Goal: Check status: Check status

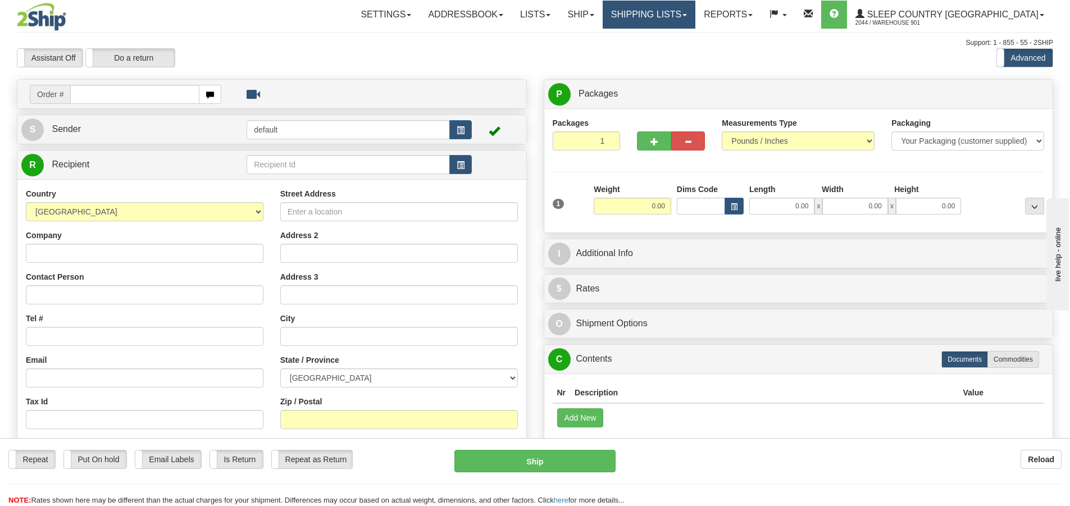
click at [696, 18] on link "Shipping lists" at bounding box center [649, 15] width 93 height 28
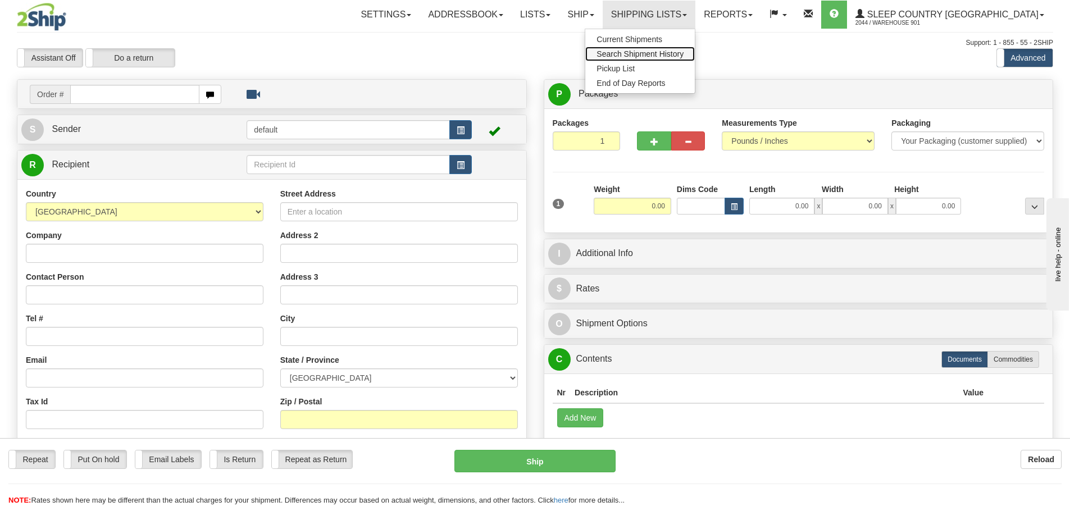
click at [684, 53] on span "Search Shipment History" at bounding box center [640, 53] width 87 height 9
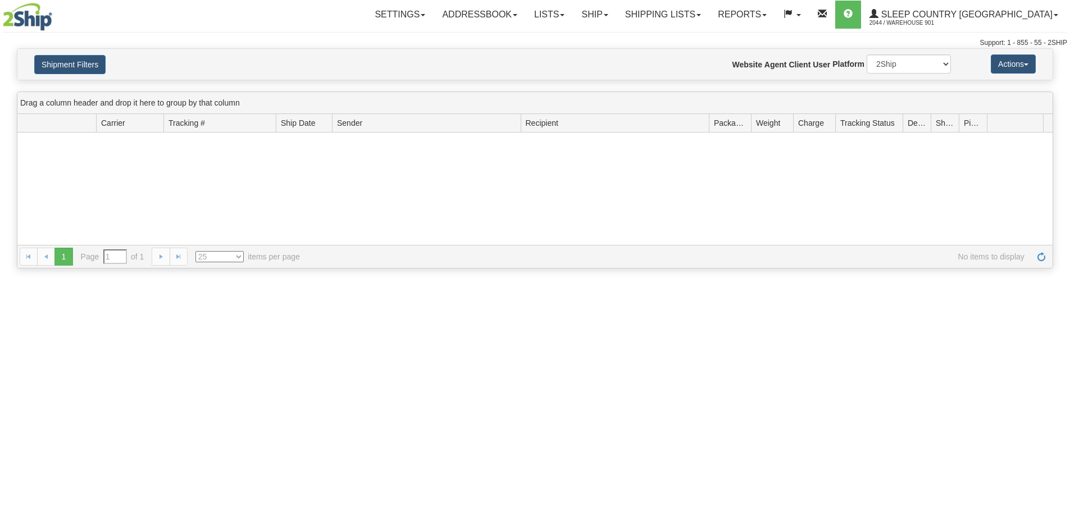
type input "From 09/02/2025 To 09/03/2025"
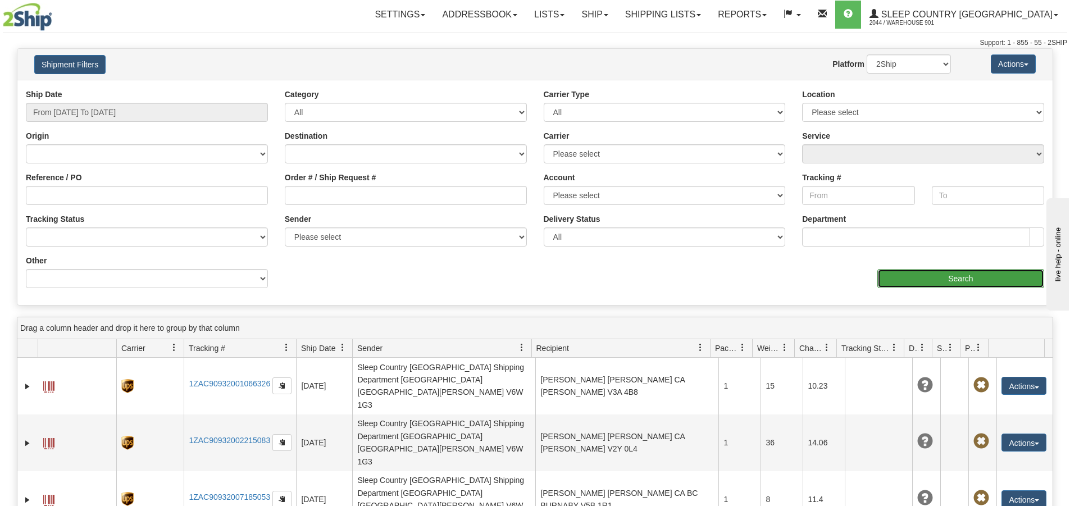
click at [942, 280] on input "Search" at bounding box center [961, 278] width 167 height 19
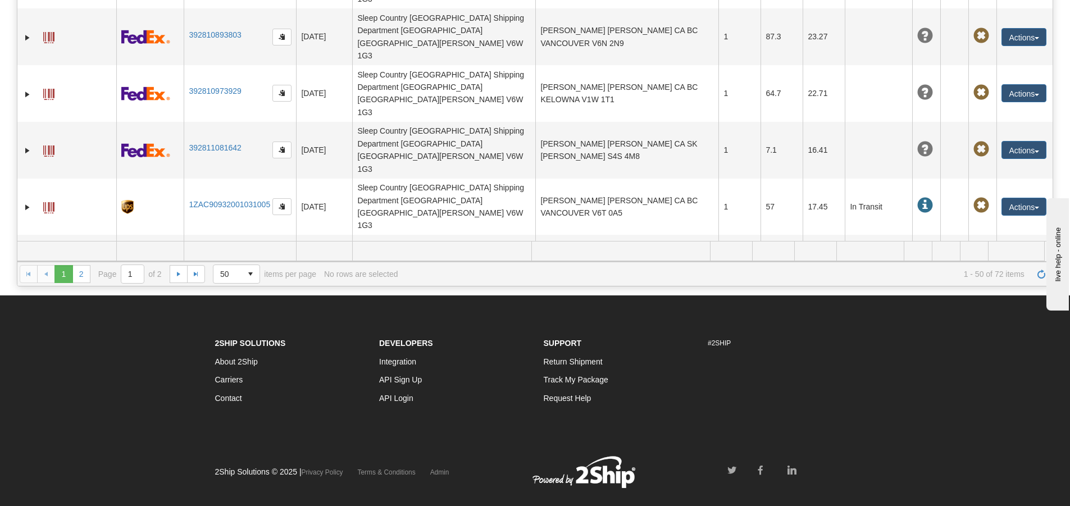
scroll to position [233, 0]
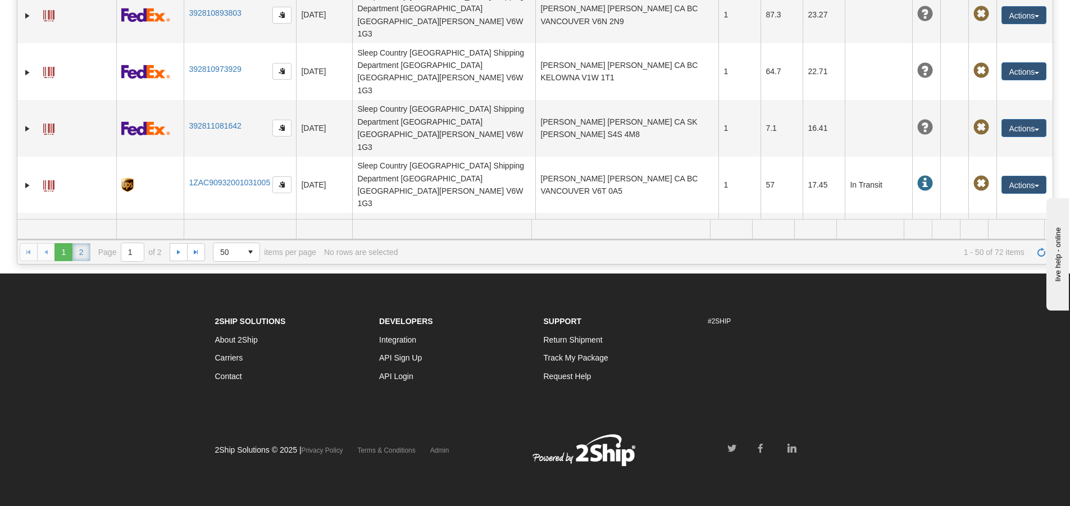
click at [85, 253] on link "2" at bounding box center [81, 252] width 18 height 18
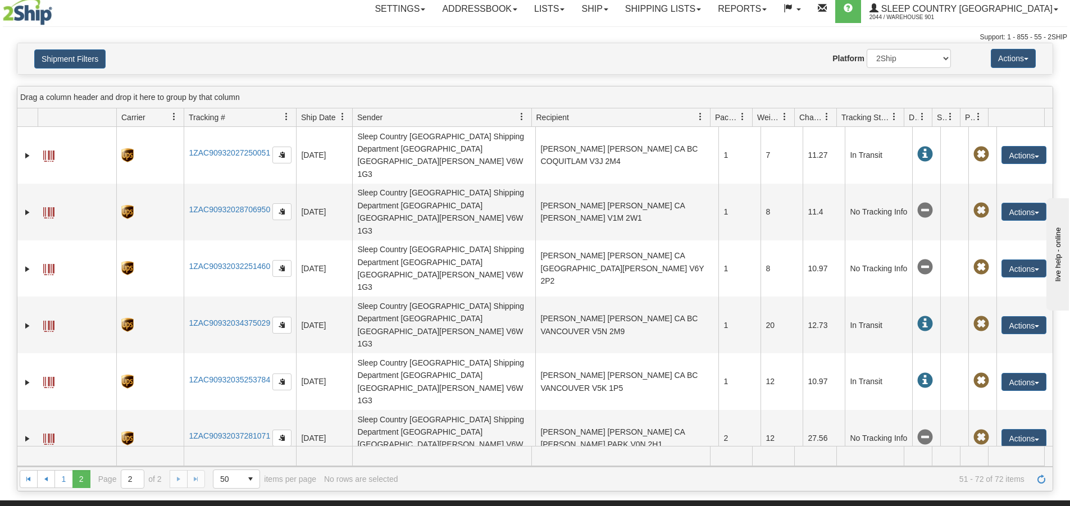
scroll to position [0, 0]
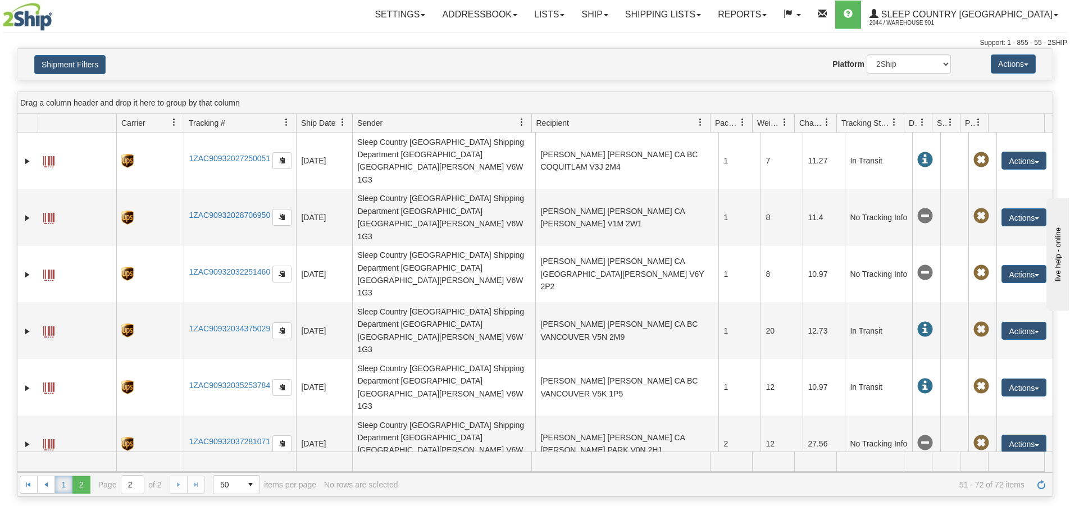
click at [69, 488] on link "1" at bounding box center [64, 485] width 18 height 18
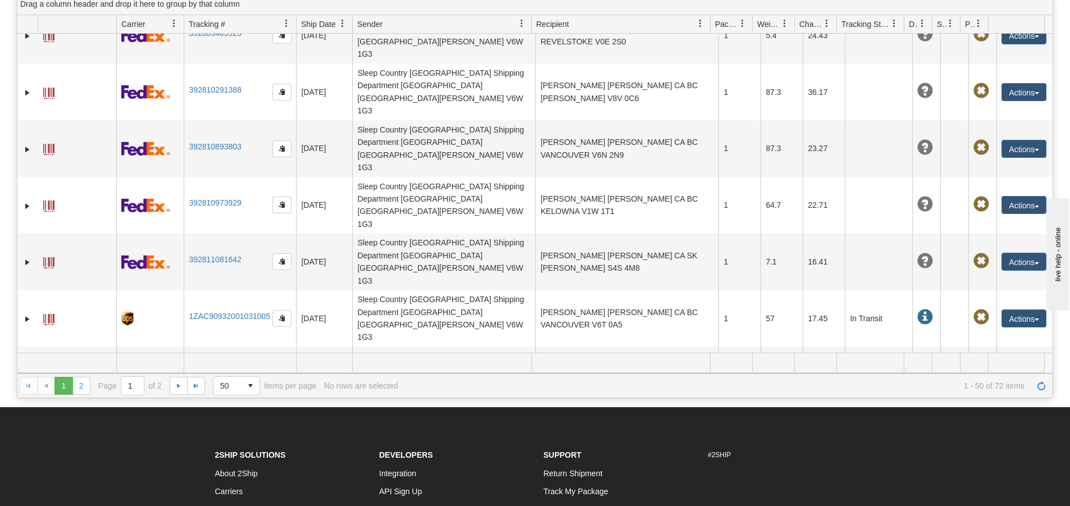
scroll to position [112, 0]
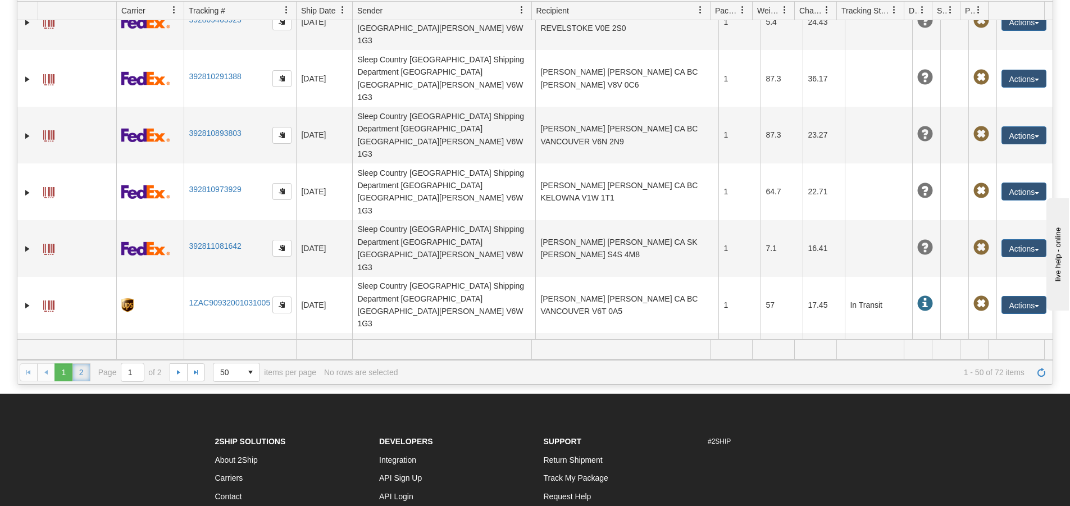
click at [82, 371] on link "2" at bounding box center [81, 373] width 18 height 18
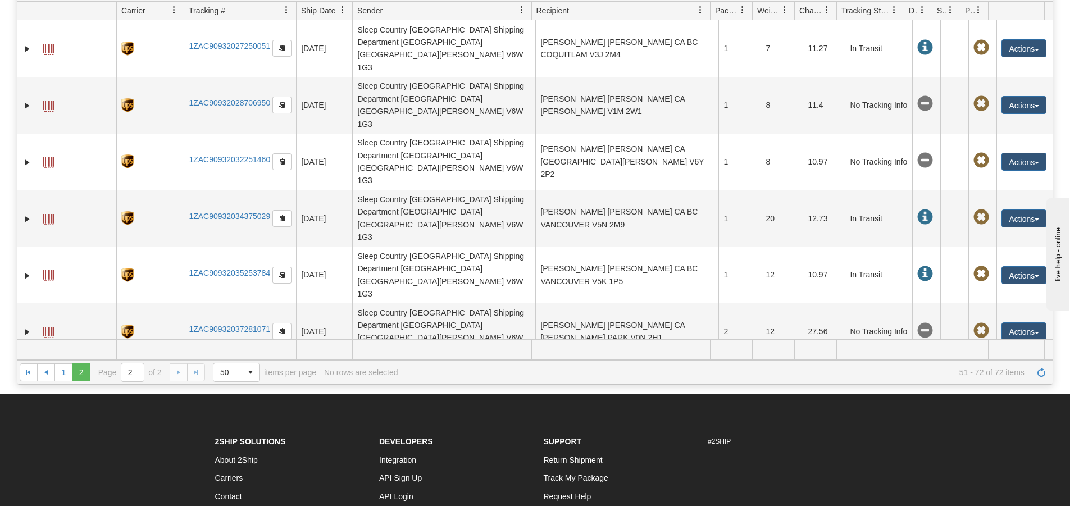
scroll to position [0, 0]
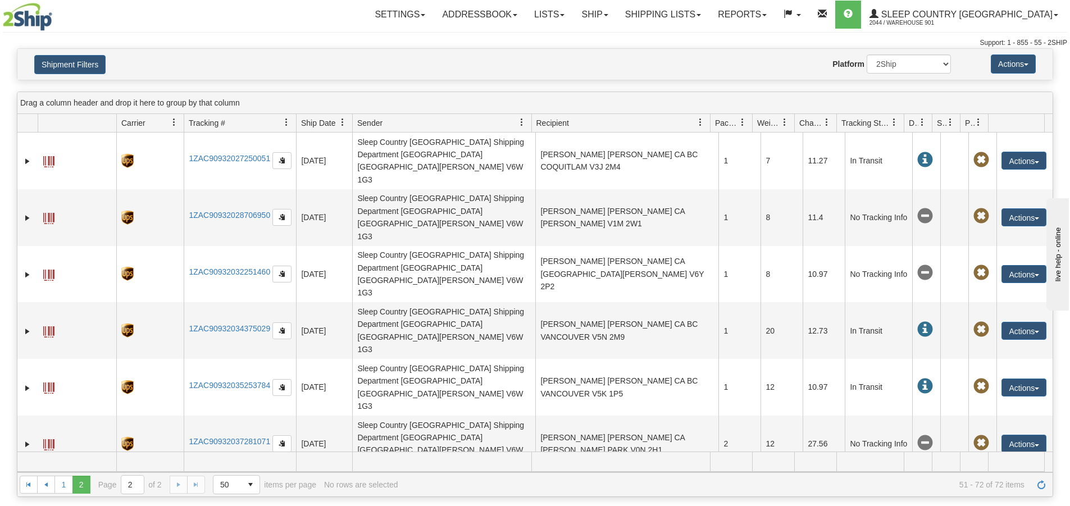
drag, startPoint x: 812, startPoint y: 358, endPoint x: 821, endPoint y: 342, distance: 18.1
click at [63, 489] on link "1" at bounding box center [64, 485] width 18 height 18
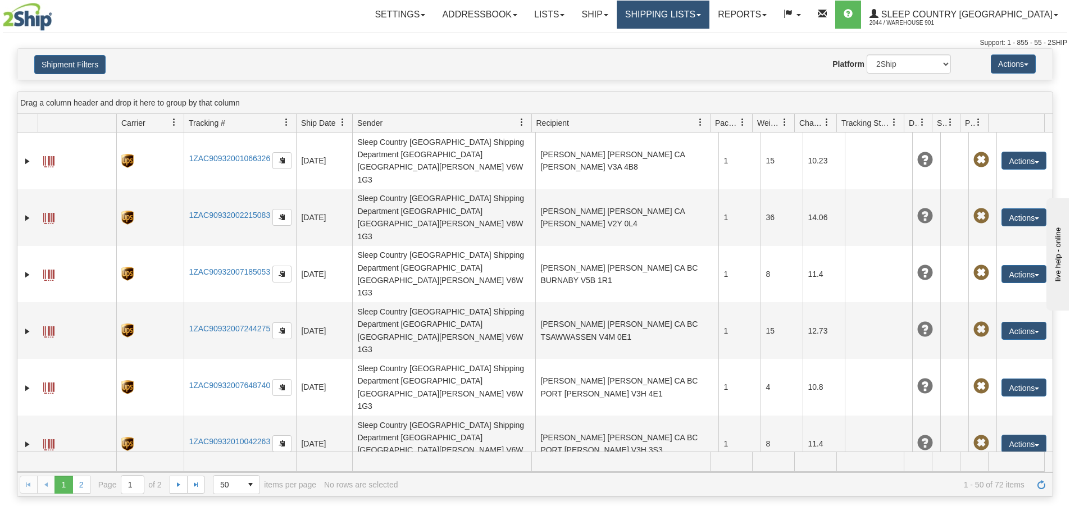
click at [701, 16] on span at bounding box center [699, 15] width 4 height 2
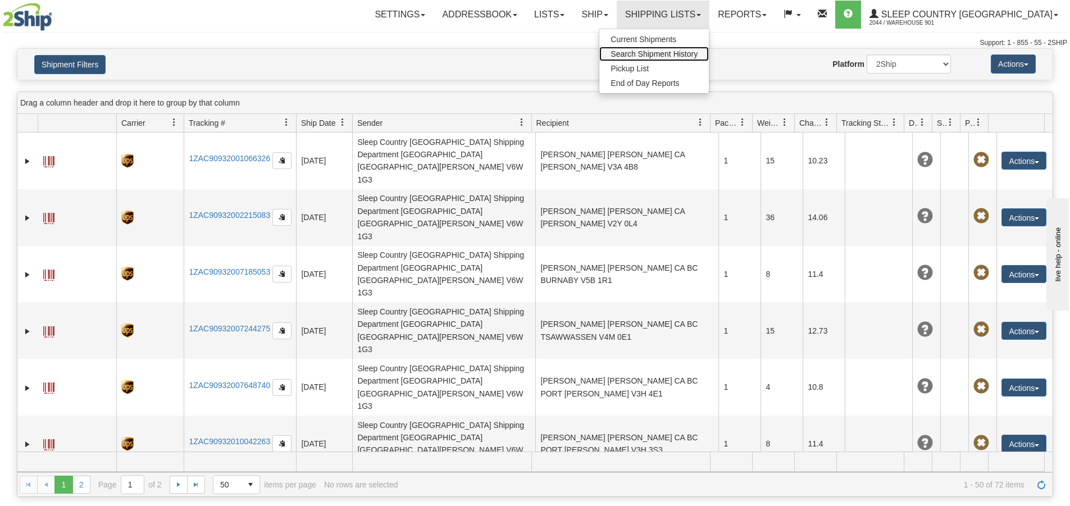
click at [698, 51] on span "Search Shipment History" at bounding box center [654, 53] width 87 height 9
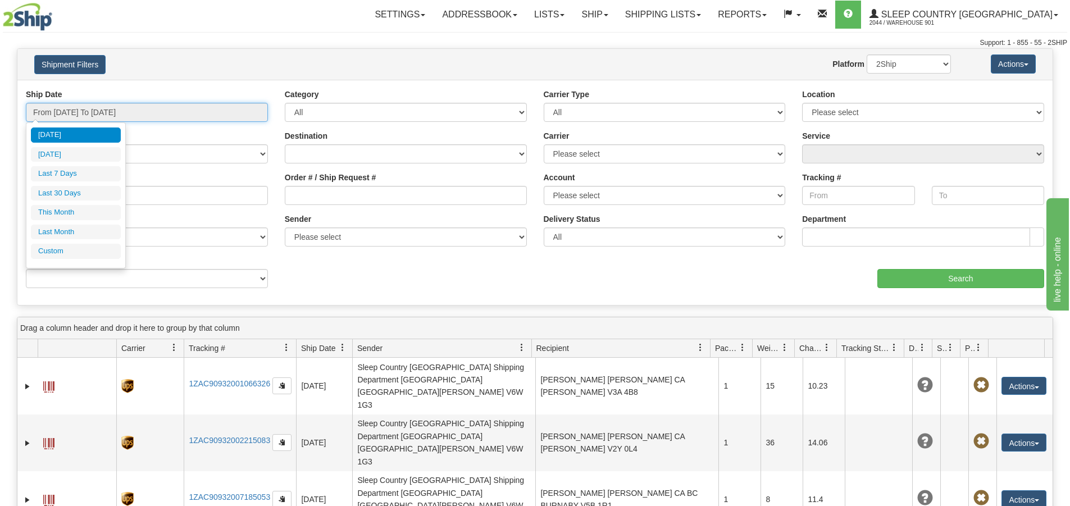
click at [220, 113] on input "From 09/02/2025 To 09/03/2025" at bounding box center [147, 112] width 242 height 19
click at [65, 177] on li "Last 7 Days" at bounding box center [76, 173] width 90 height 15
type input "From 08/28/2025 To 09/03/2025"
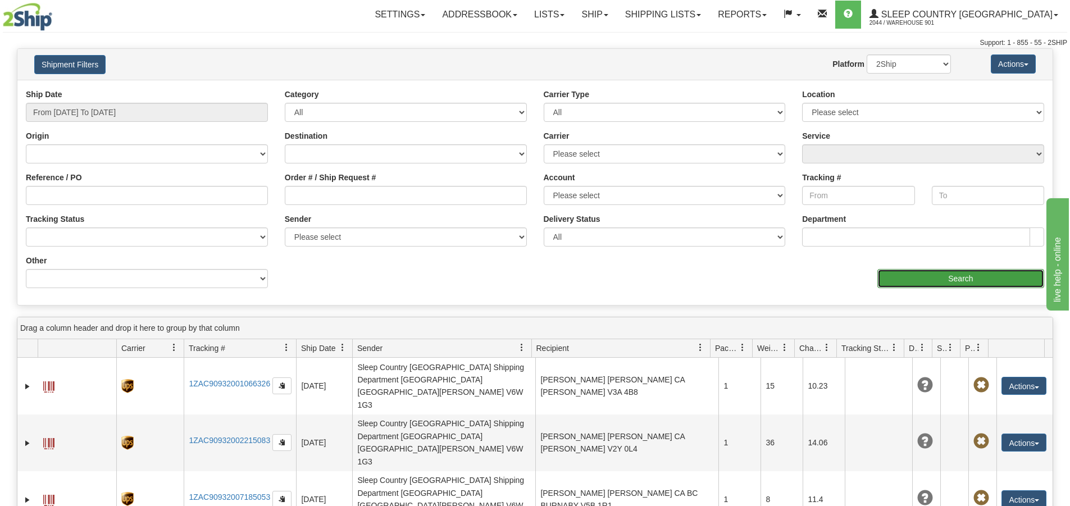
click at [980, 285] on input "Search" at bounding box center [961, 278] width 167 height 19
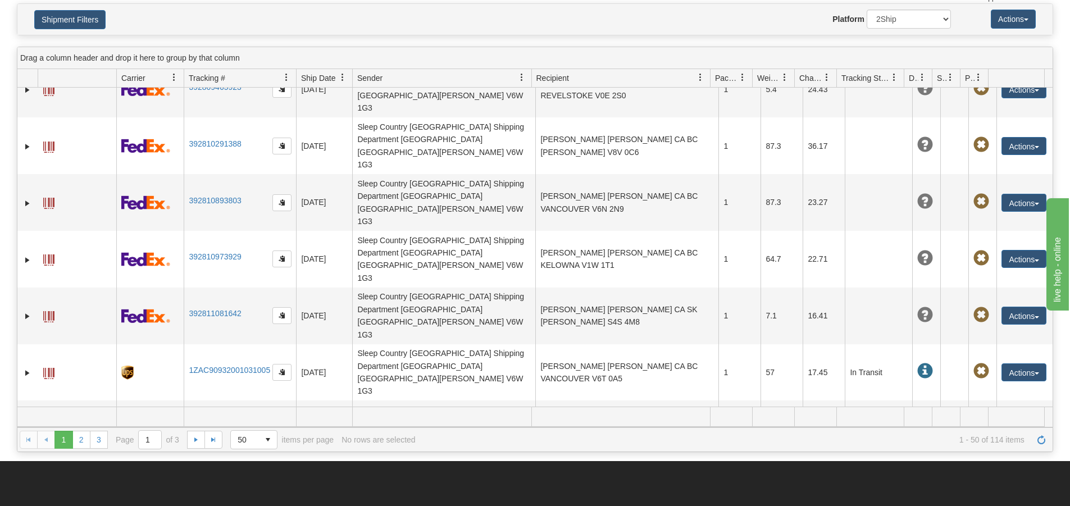
scroll to position [112, 0]
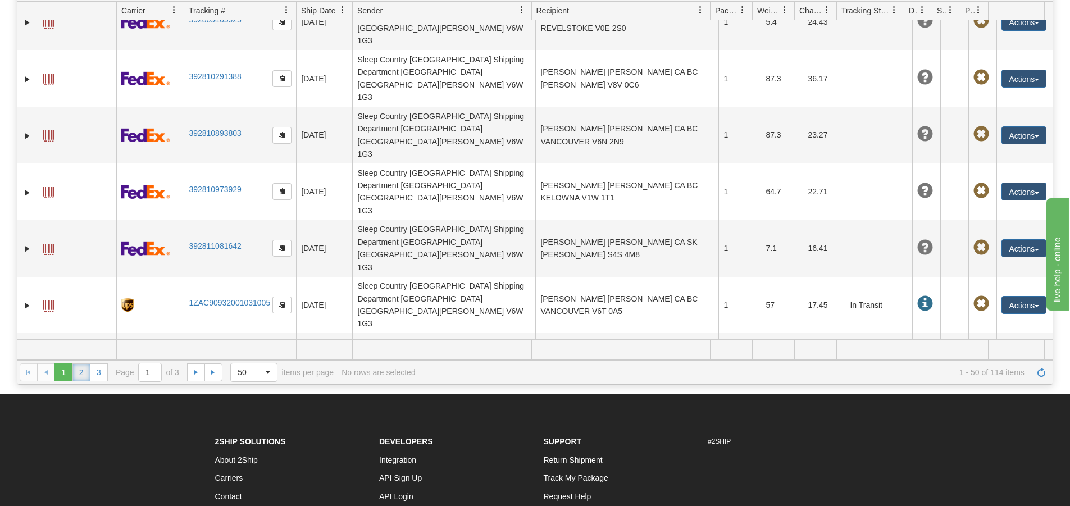
click at [80, 374] on link "2" at bounding box center [81, 373] width 18 height 18
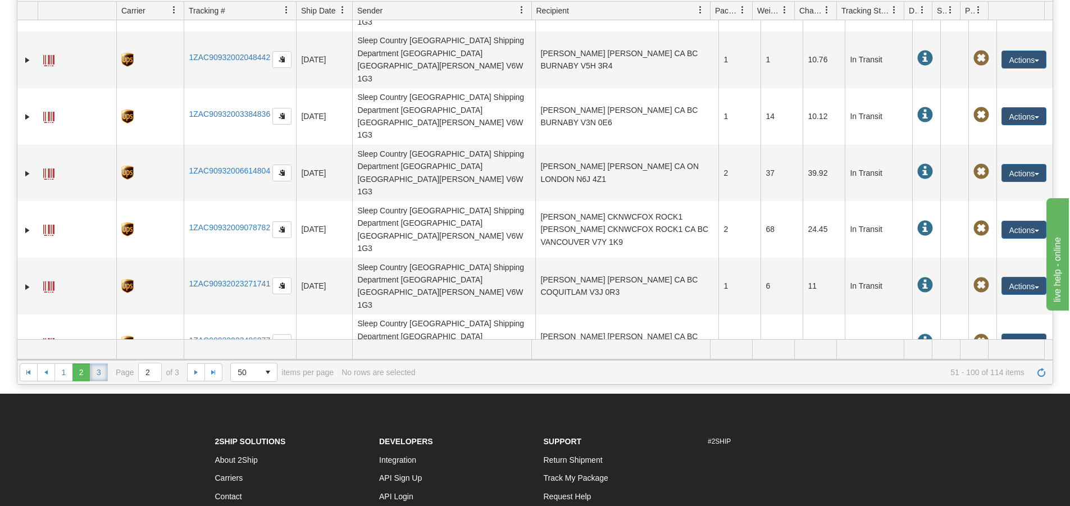
click at [94, 370] on link "3" at bounding box center [99, 373] width 18 height 18
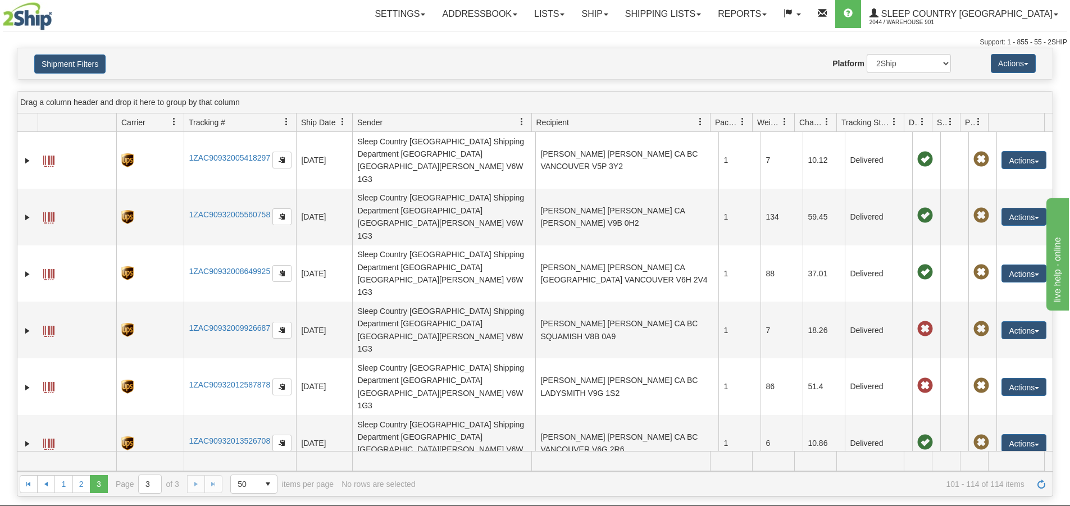
scroll to position [0, 0]
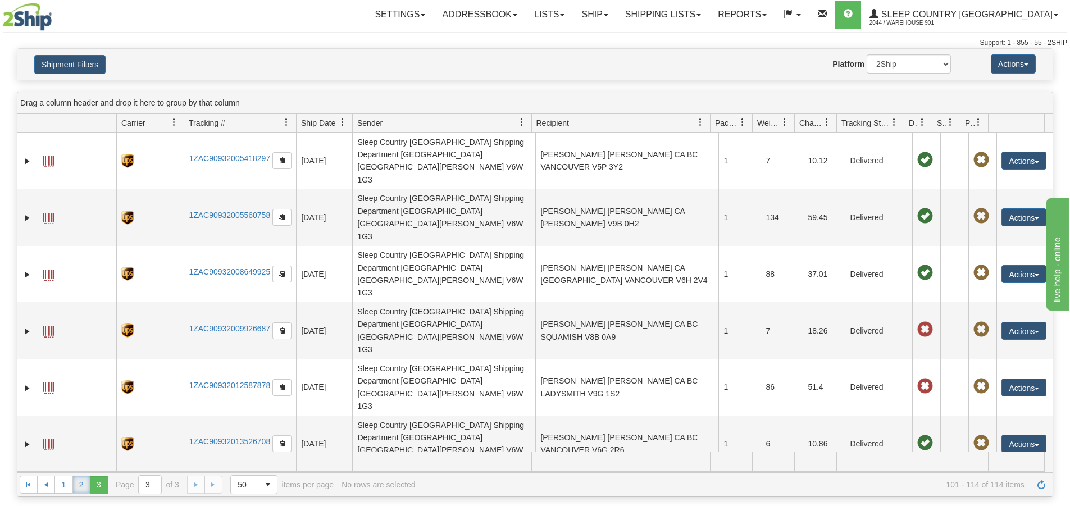
click at [83, 485] on link "2" at bounding box center [81, 485] width 18 height 18
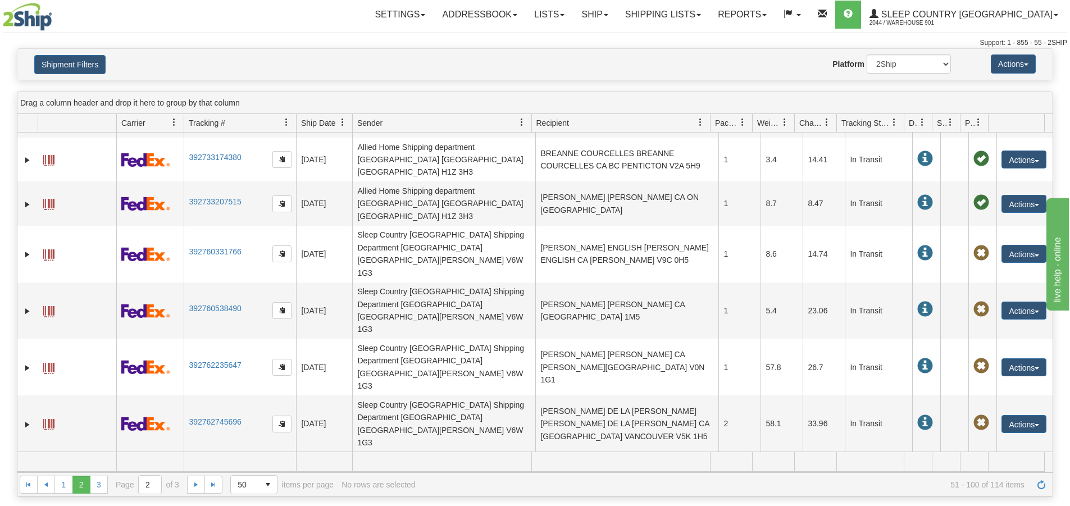
scroll to position [562, 0]
